Goal: Task Accomplishment & Management: Complete application form

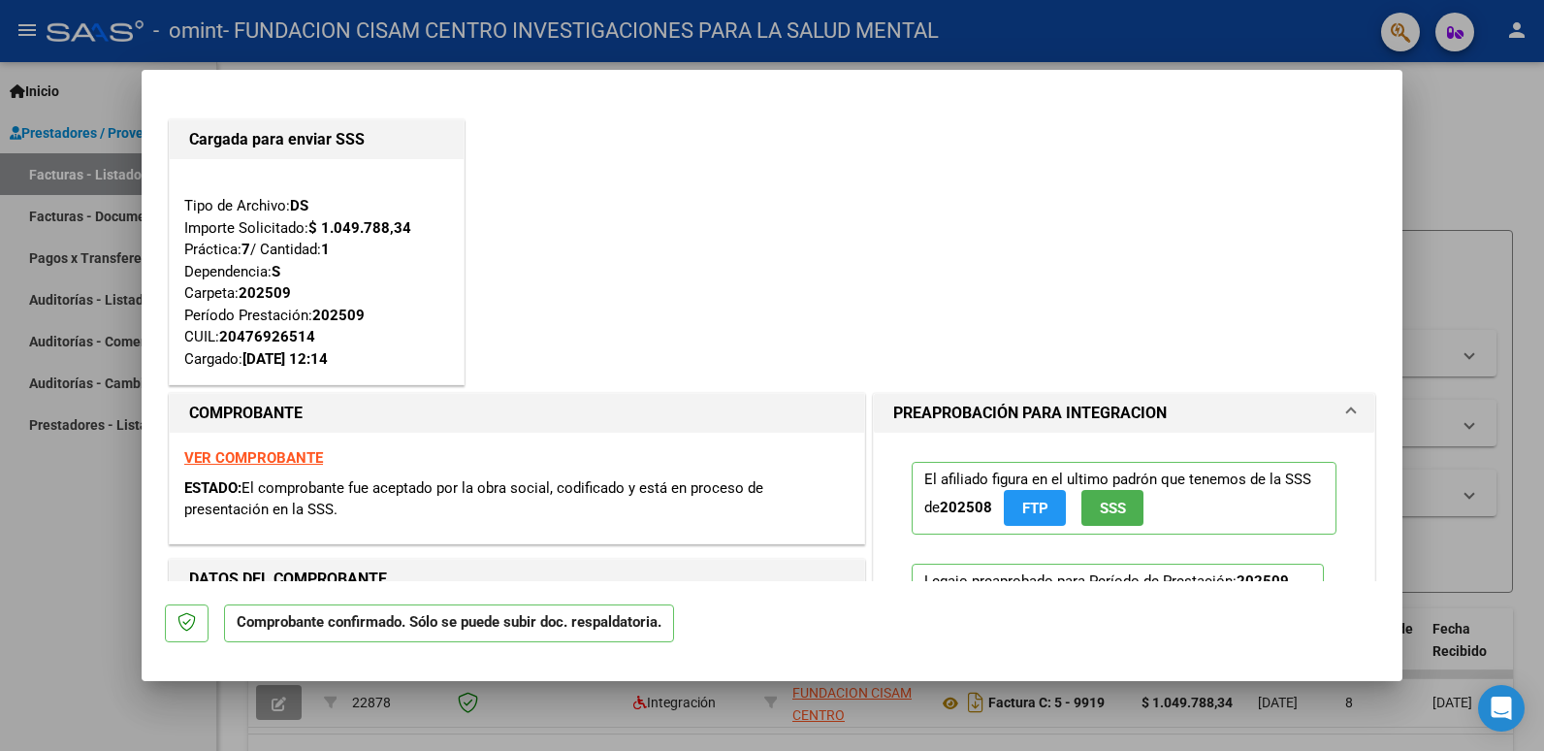
click at [1462, 144] on div at bounding box center [772, 375] width 1544 height 751
type input "$ 0,00"
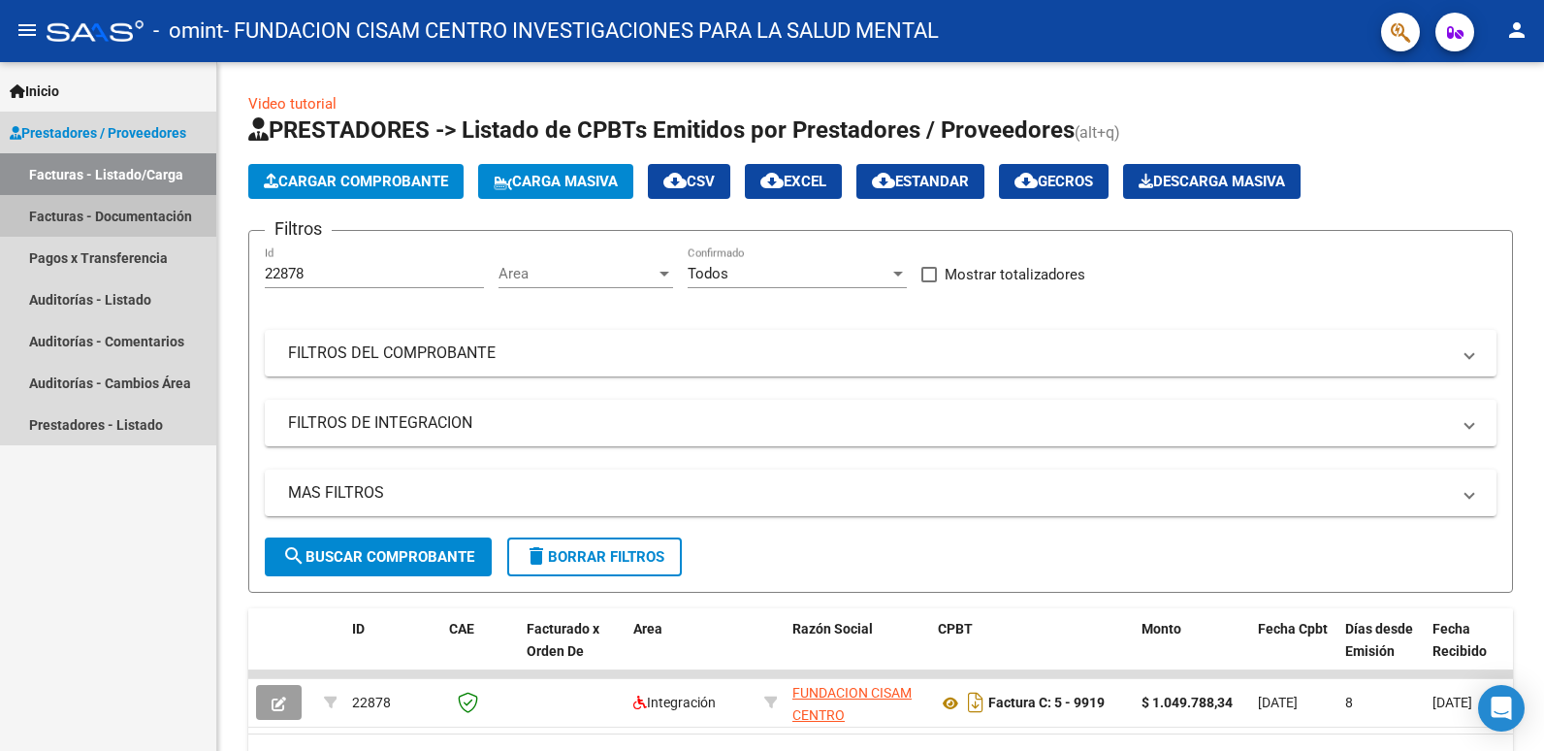
click at [109, 213] on link "Facturas - Documentación" at bounding box center [108, 216] width 216 height 42
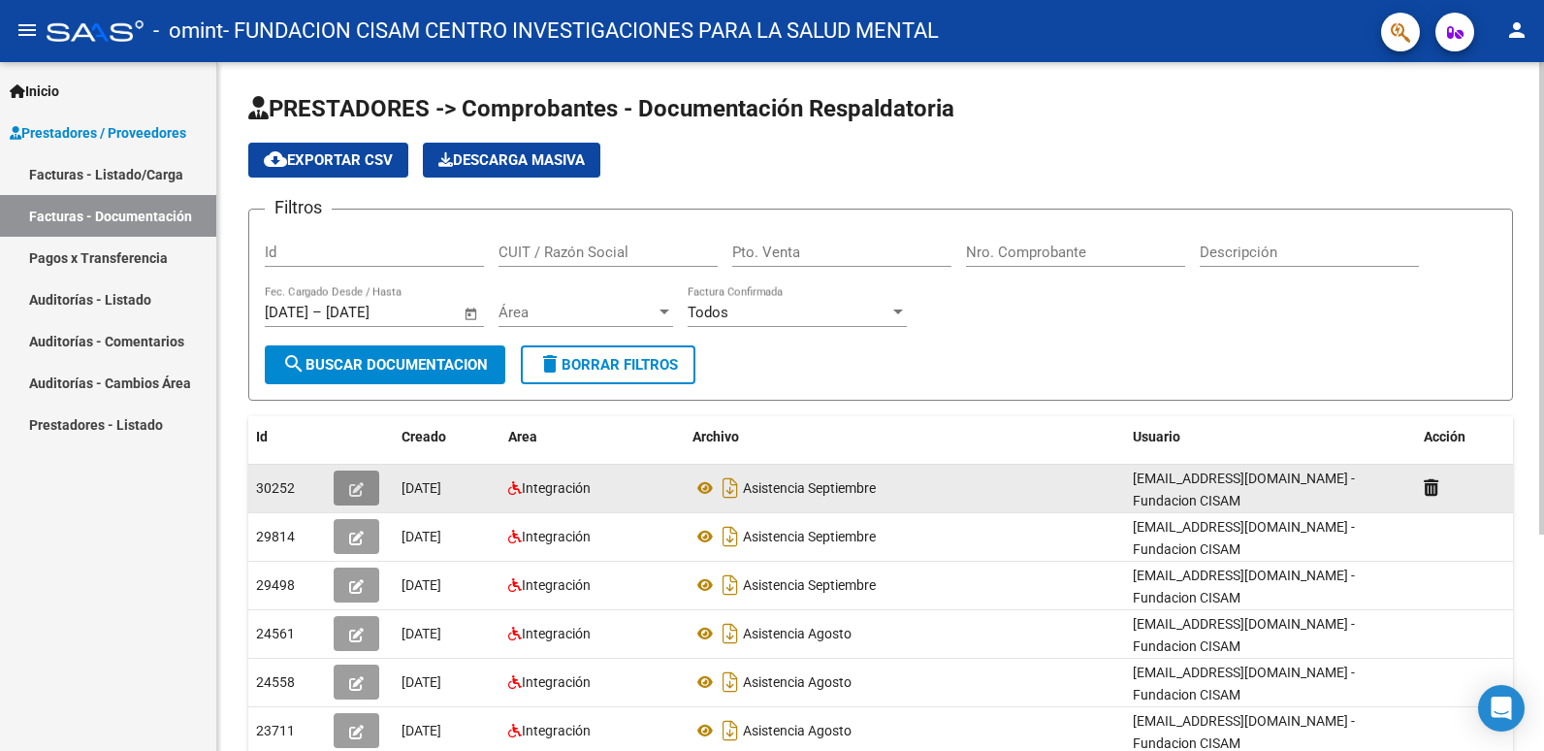
click at [347, 485] on button "button" at bounding box center [357, 487] width 46 height 35
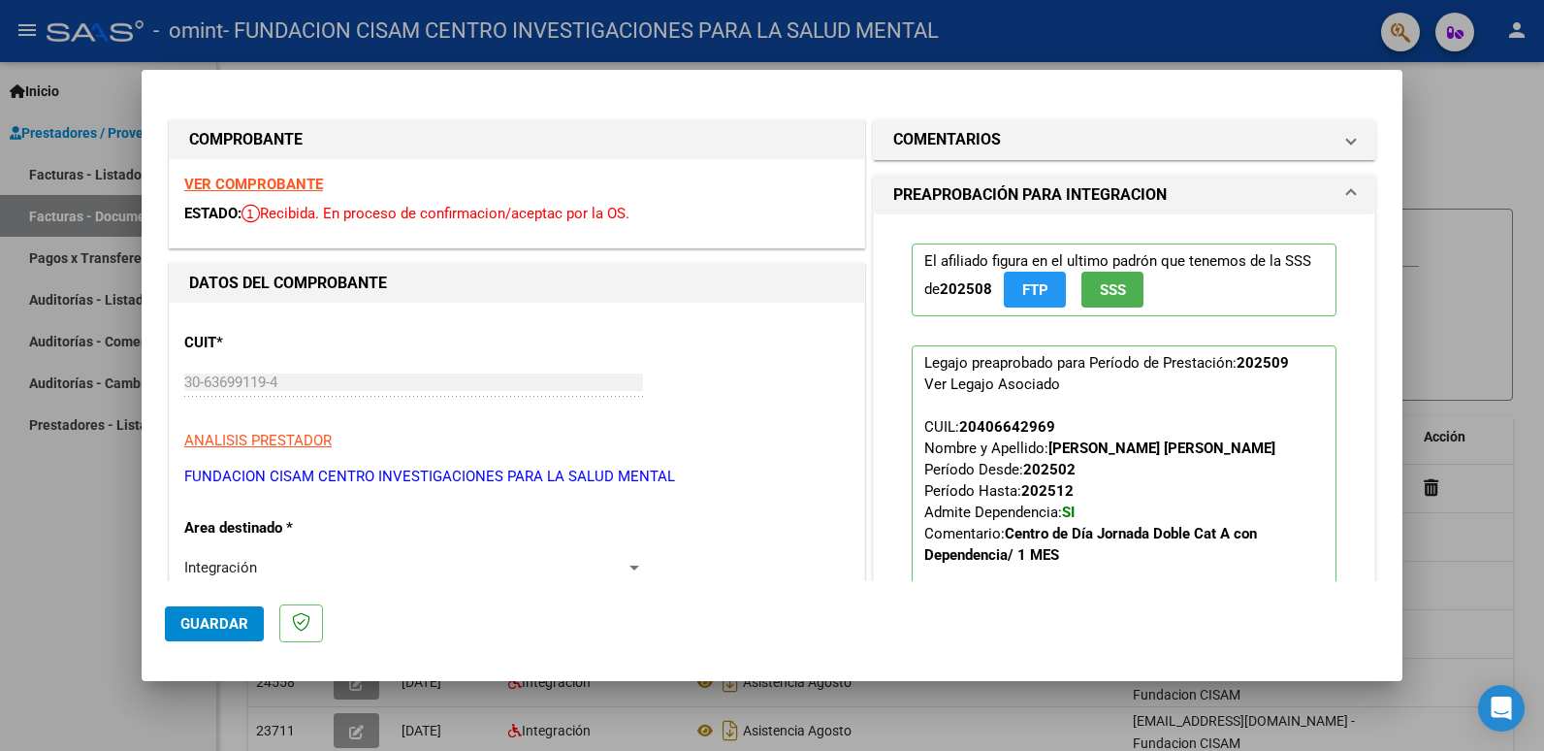
click at [1461, 108] on div at bounding box center [772, 375] width 1544 height 751
type input "$ 0,00"
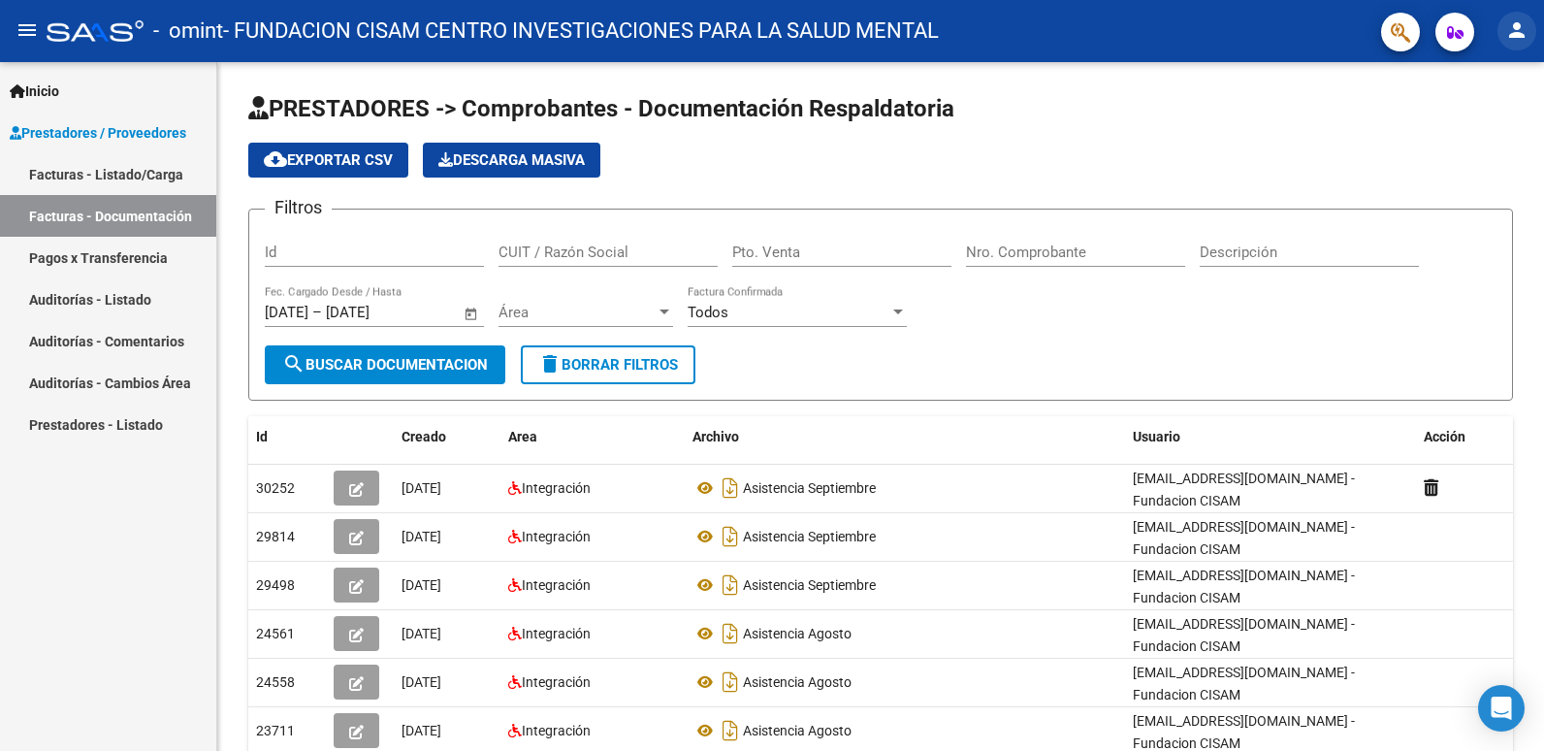
click at [1510, 34] on mat-icon "person" at bounding box center [1516, 29] width 23 height 23
click at [1466, 128] on button "exit_to_app Salir" at bounding box center [1477, 128] width 118 height 47
